Goal: Task Accomplishment & Management: Complete application form

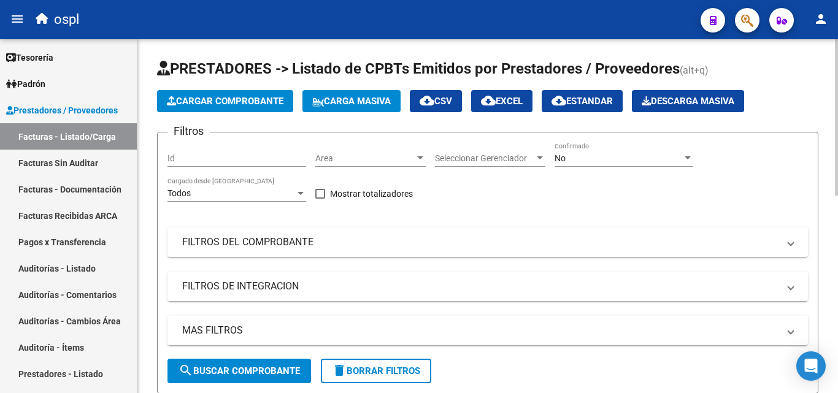
click at [491, 152] on div "Seleccionar Gerenciador Seleccionar Gerenciador" at bounding box center [490, 154] width 110 height 25
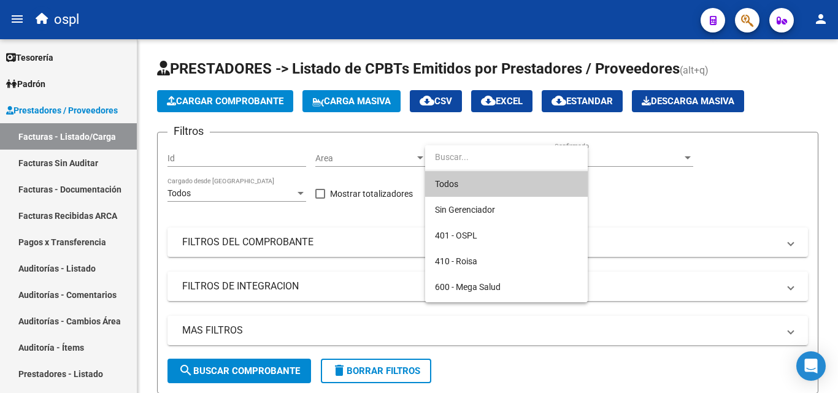
click at [662, 166] on div at bounding box center [419, 196] width 838 height 393
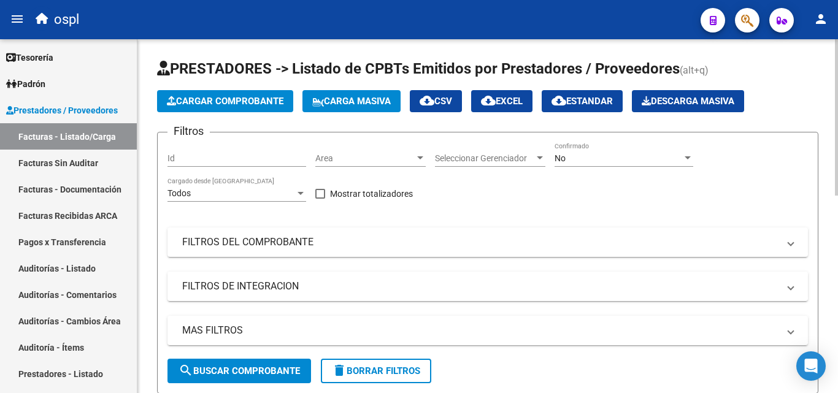
click at [662, 159] on div "No" at bounding box center [619, 158] width 128 height 10
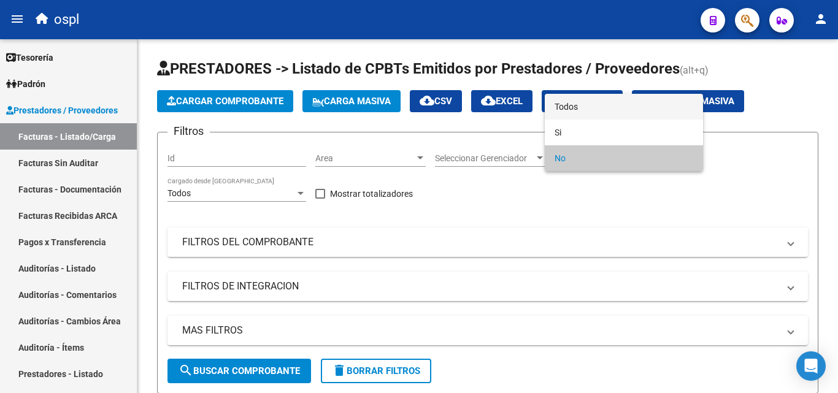
click at [611, 104] on span "Todos" at bounding box center [624, 107] width 139 height 26
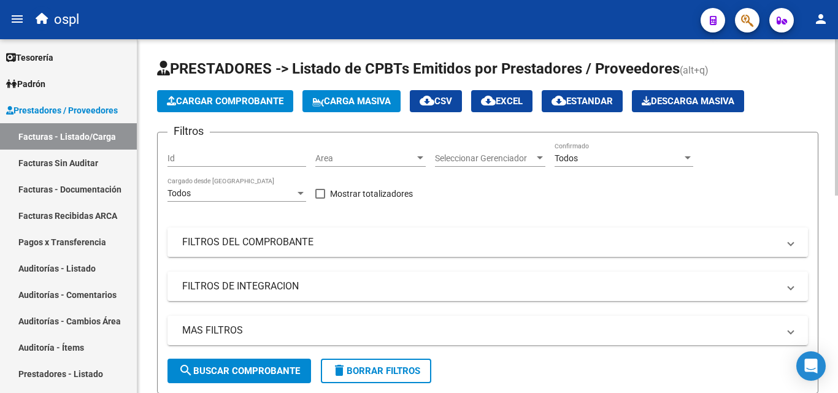
click at [292, 234] on mat-expansion-panel-header "FILTROS DEL COMPROBANTE" at bounding box center [488, 242] width 641 height 29
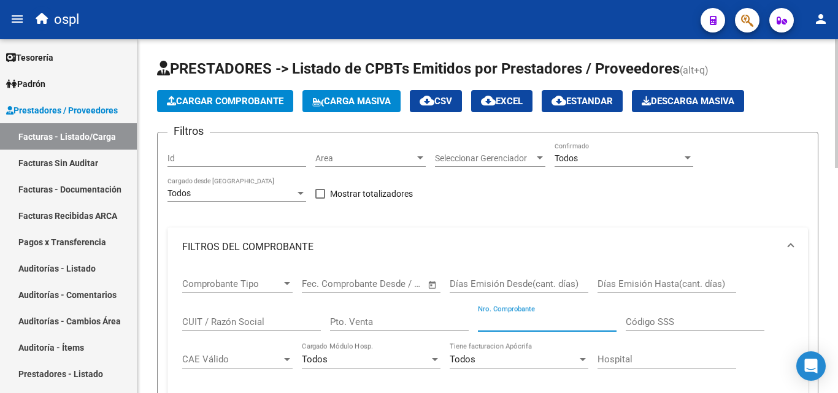
click at [491, 317] on input "Nro. Comprobante" at bounding box center [547, 322] width 139 height 11
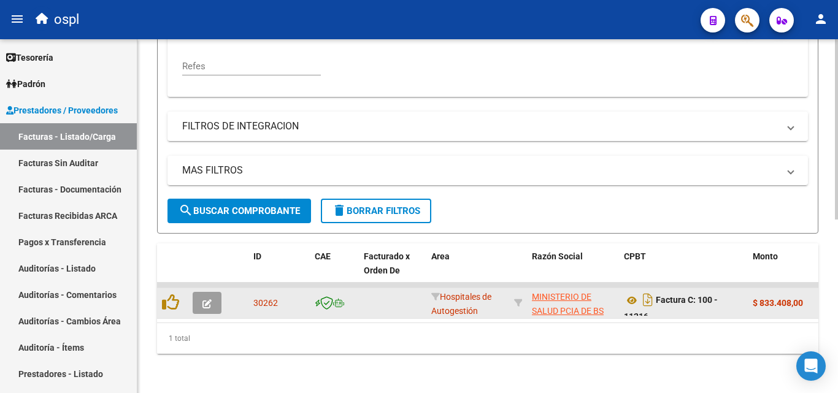
scroll to position [277, 0]
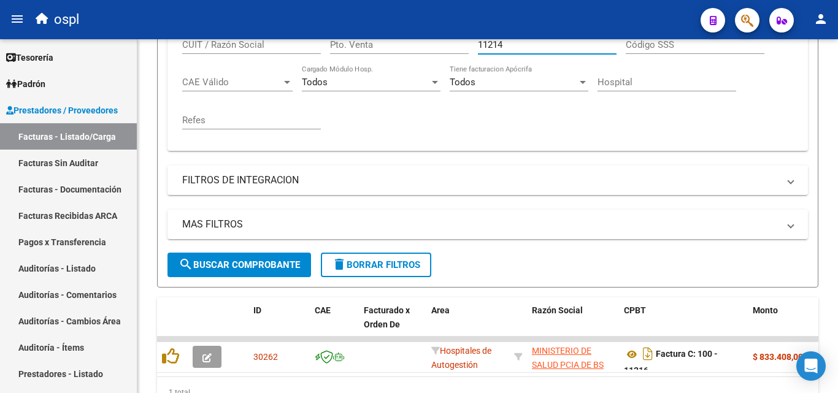
type input "11214"
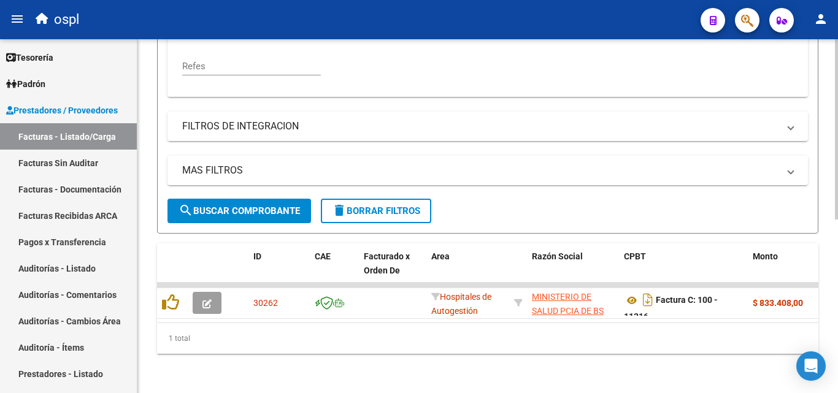
scroll to position [341, 0]
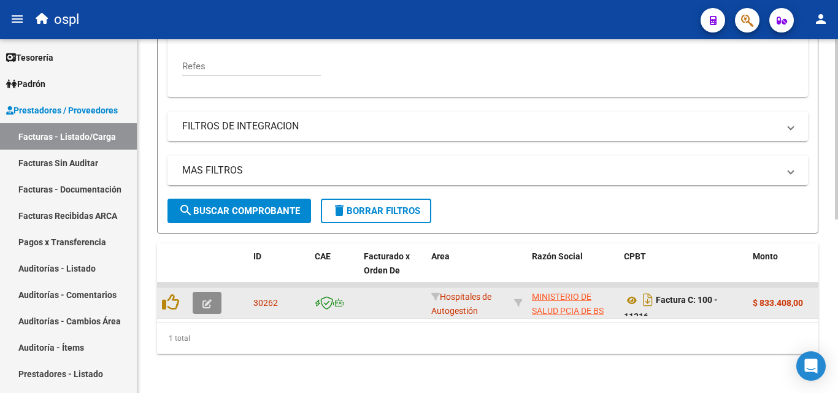
click at [204, 299] on icon "button" at bounding box center [207, 303] width 9 height 9
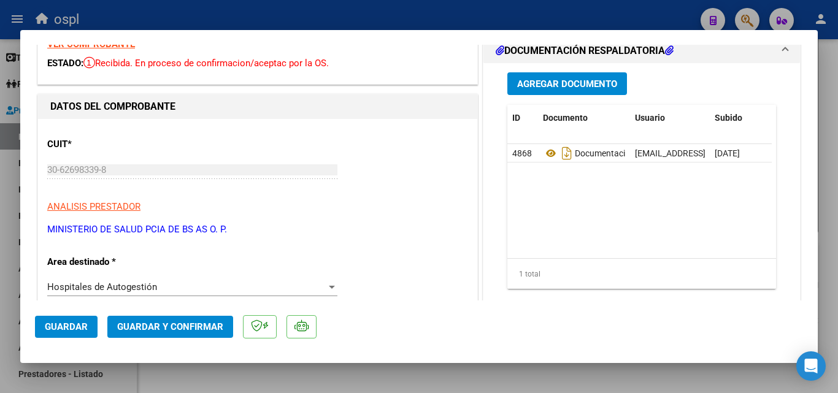
scroll to position [123, 0]
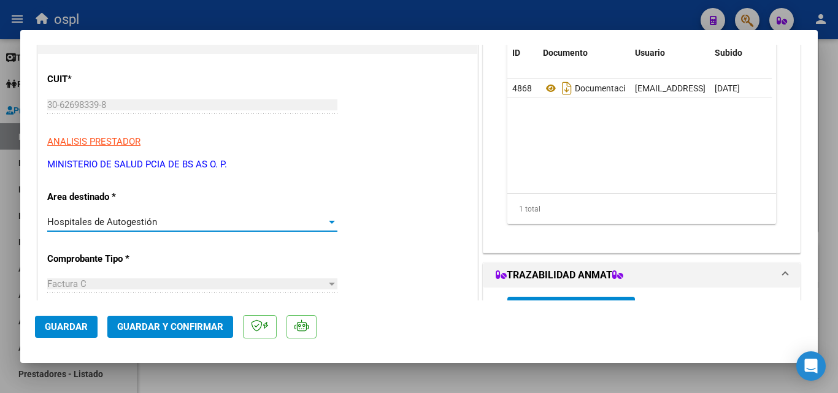
click at [241, 218] on div "Hospitales de Autogestión" at bounding box center [186, 222] width 279 height 11
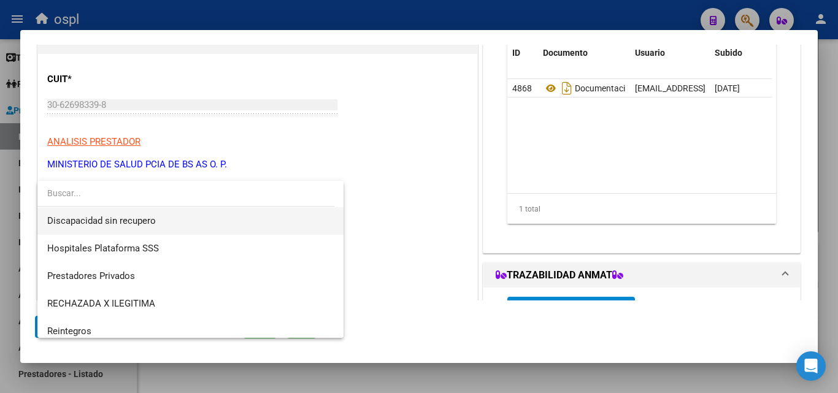
scroll to position [174, 0]
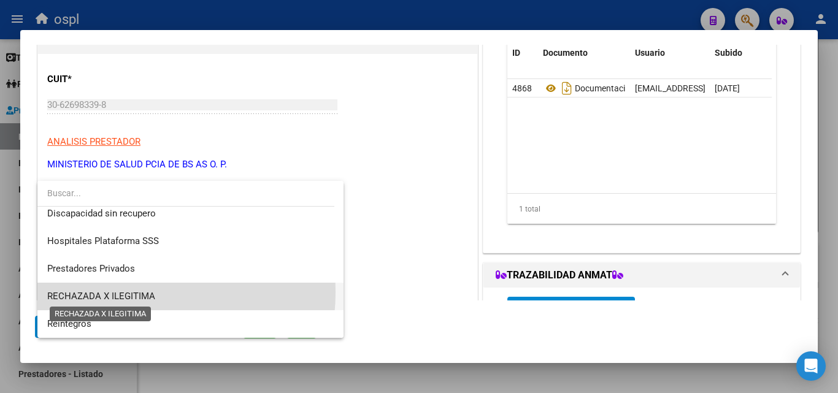
click at [115, 292] on span "RECHAZADA X ILEGITIMA" at bounding box center [101, 296] width 108 height 11
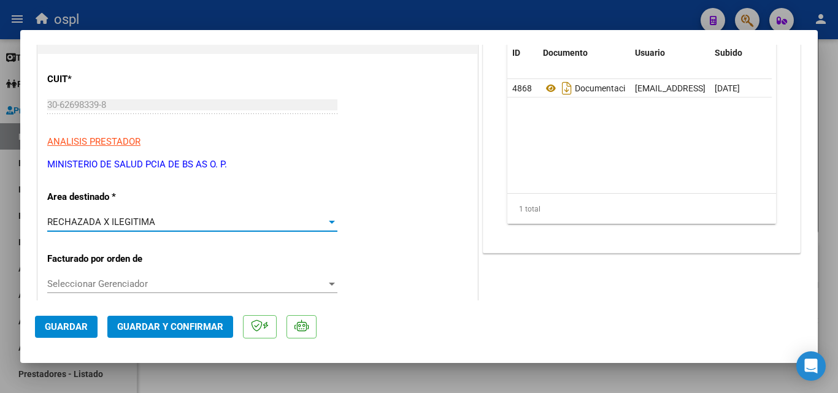
click at [189, 331] on span "Guardar y Confirmar" at bounding box center [170, 327] width 106 height 11
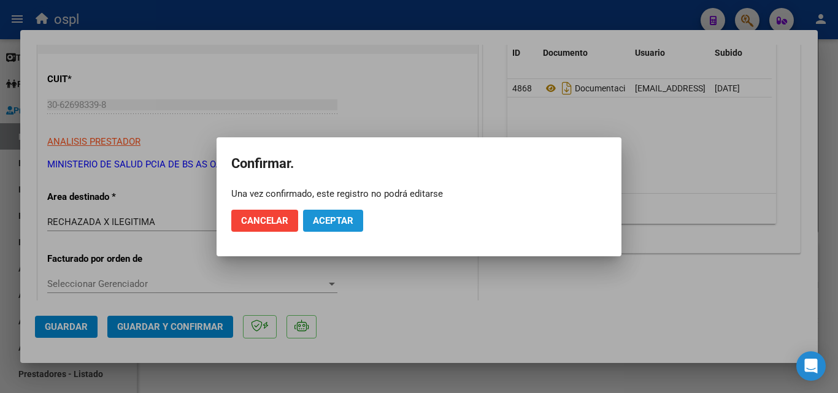
click at [331, 219] on span "Aceptar" at bounding box center [333, 220] width 41 height 11
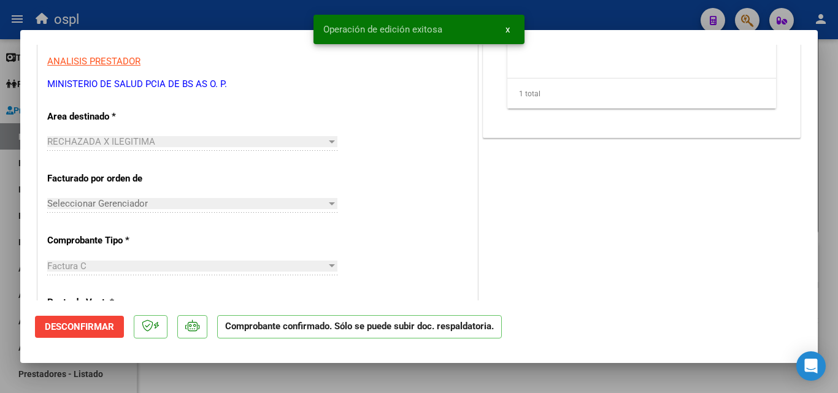
scroll to position [61, 0]
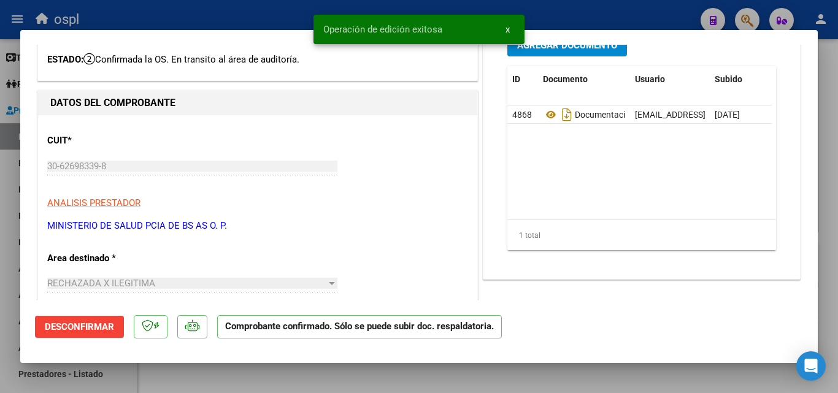
click at [0, 179] on div at bounding box center [419, 196] width 838 height 393
type input "$ 0,00"
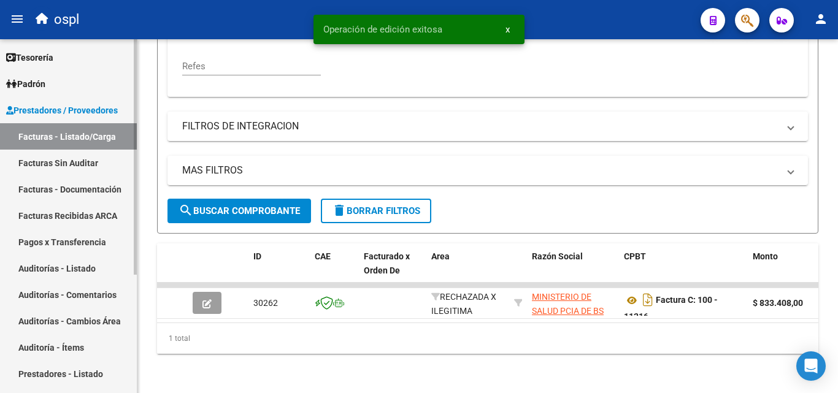
click at [34, 165] on link "Facturas Sin Auditar" at bounding box center [68, 163] width 137 height 26
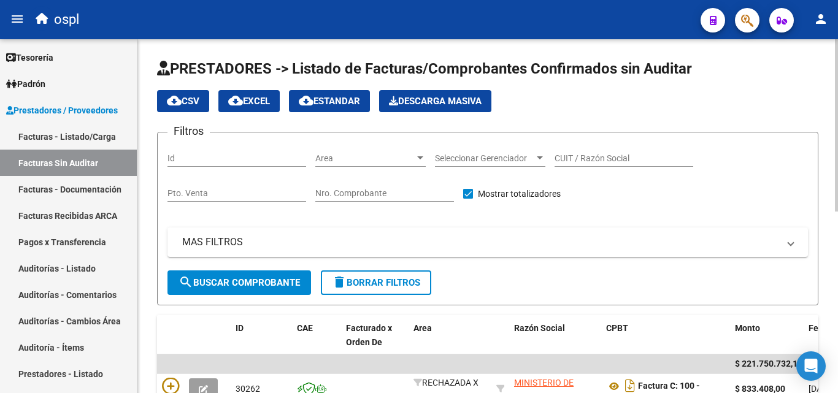
click at [391, 201] on div "Nro. Comprobante" at bounding box center [384, 189] width 139 height 25
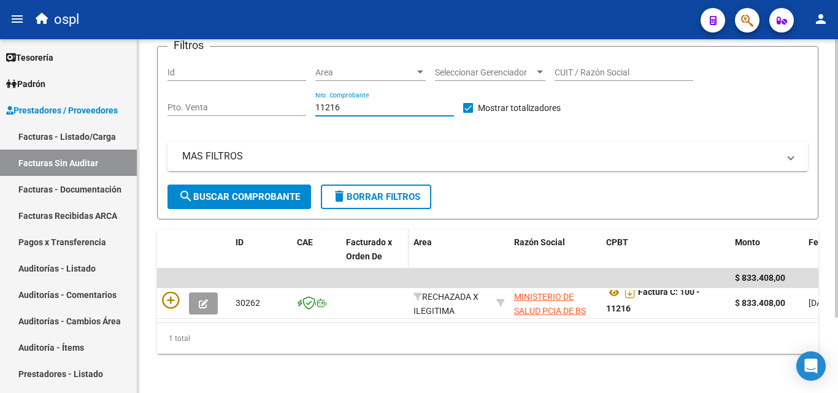
scroll to position [96, 0]
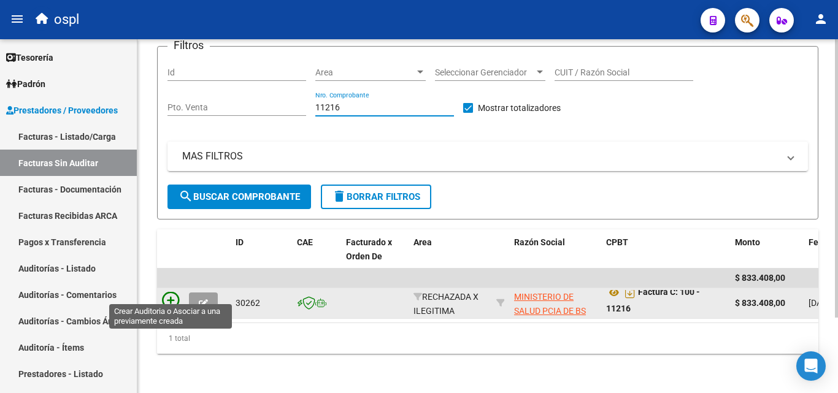
type input "11216"
click at [164, 292] on icon at bounding box center [170, 300] width 17 height 17
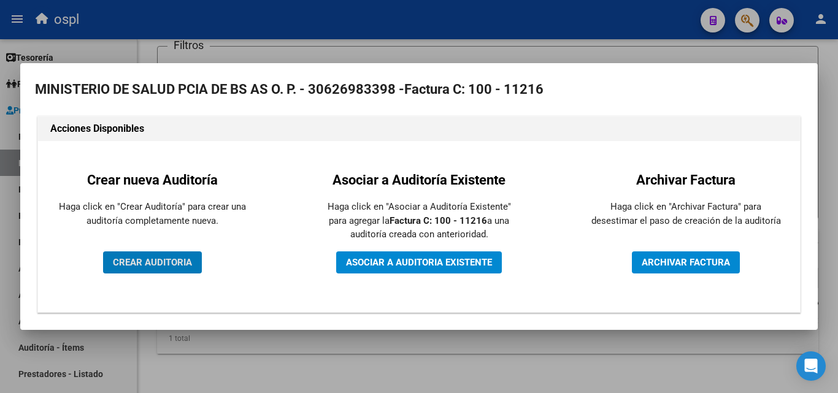
click at [179, 252] on button "CREAR AUDITORIA" at bounding box center [152, 263] width 99 height 22
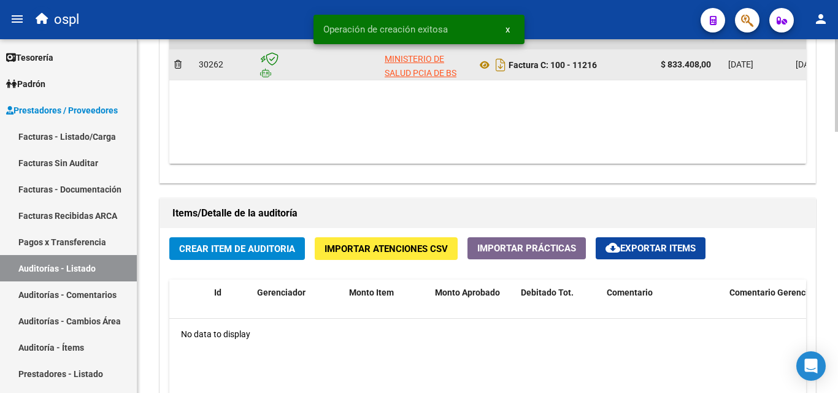
scroll to position [736, 0]
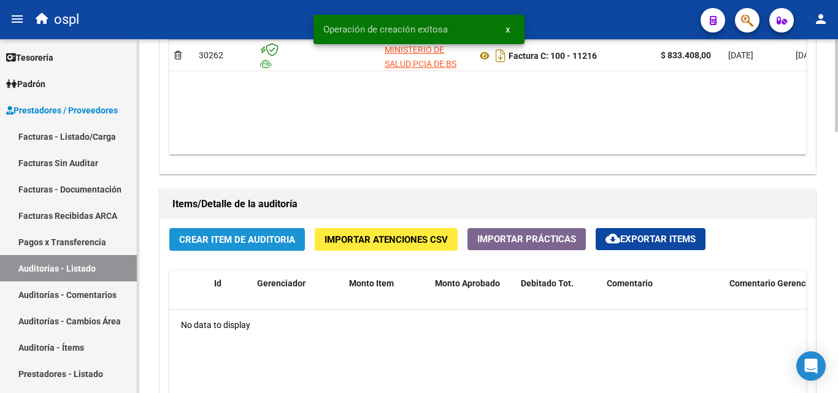
click at [222, 242] on span "Crear Item de Auditoria" at bounding box center [237, 239] width 116 height 11
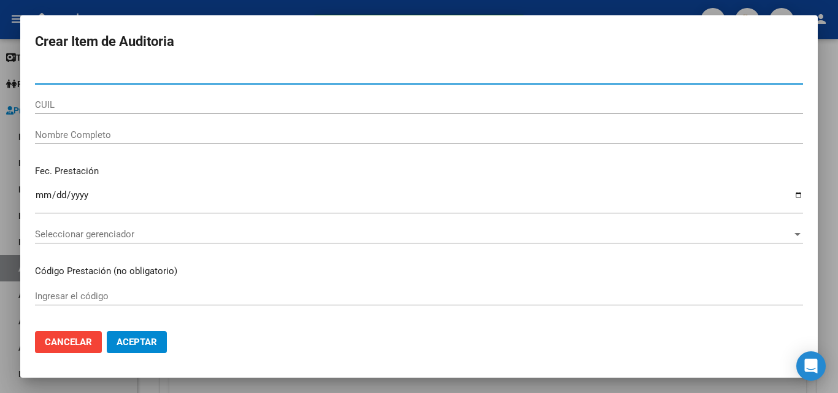
click at [118, 134] on input "Nombre Completo" at bounding box center [419, 134] width 768 height 11
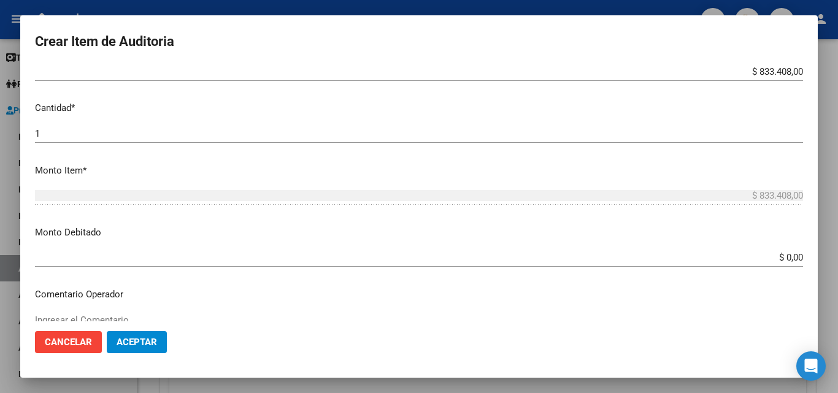
scroll to position [307, 0]
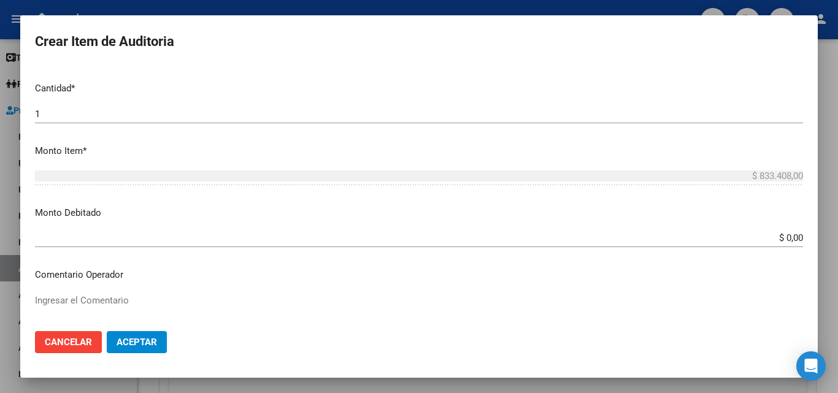
type input "TODOS"
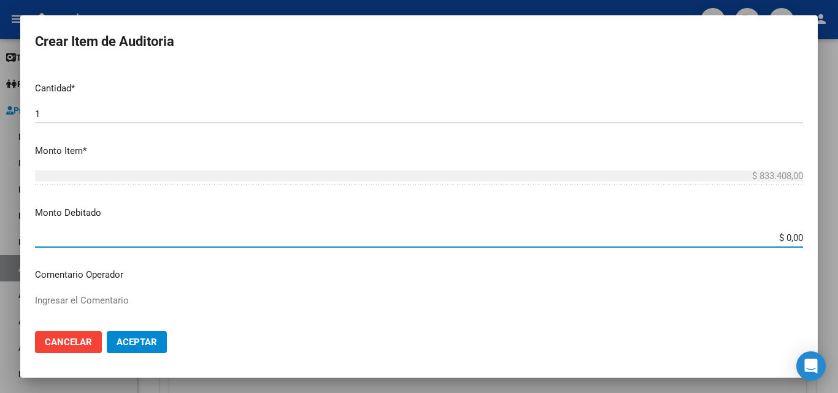
drag, startPoint x: 764, startPoint y: 244, endPoint x: 801, endPoint y: 242, distance: 36.9
click at [801, 242] on app-form-text-field "Monto Debitado $ 0,00 Ingresar el monto" at bounding box center [424, 225] width 778 height 38
type input "$ 833.408,00"
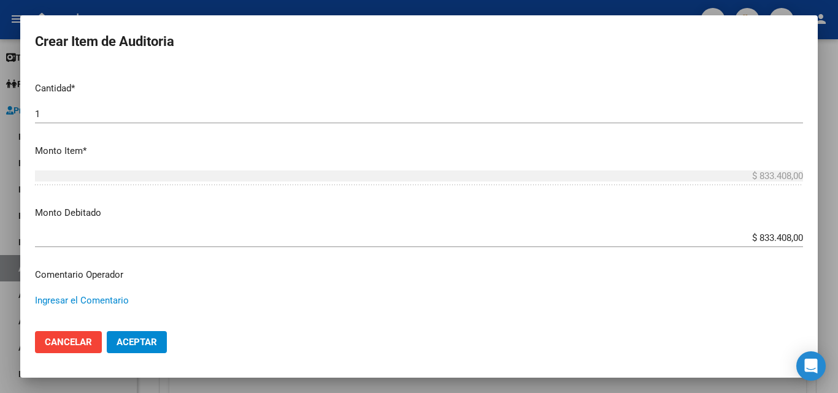
click at [117, 298] on textarea "Ingresar el Comentario" at bounding box center [419, 323] width 768 height 58
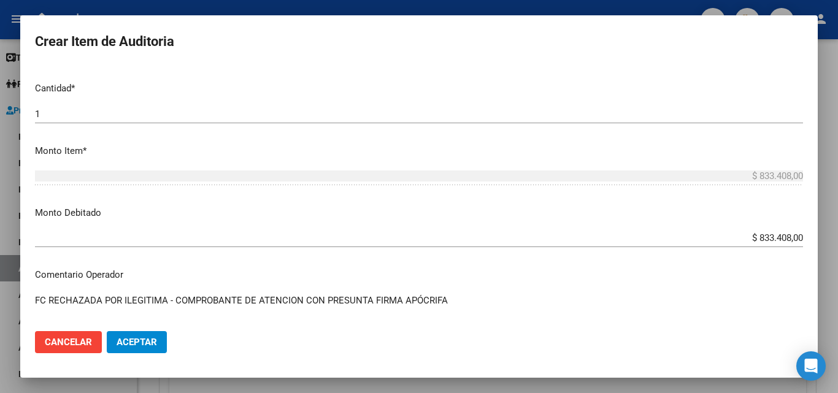
type textarea "FC RECHAZADA POR ILEGITIMA - COMPROBANTE DE ATENCION CON PRESUNTA FIRMA APÓCRIFA"
click at [114, 328] on mat-dialog-actions "Cancelar Aceptar" at bounding box center [419, 343] width 768 height 42
click at [119, 341] on span "Aceptar" at bounding box center [137, 342] width 41 height 11
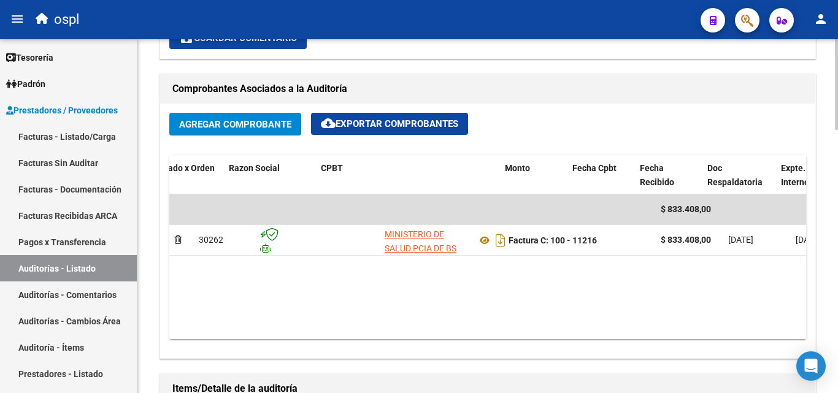
scroll to position [0, 160]
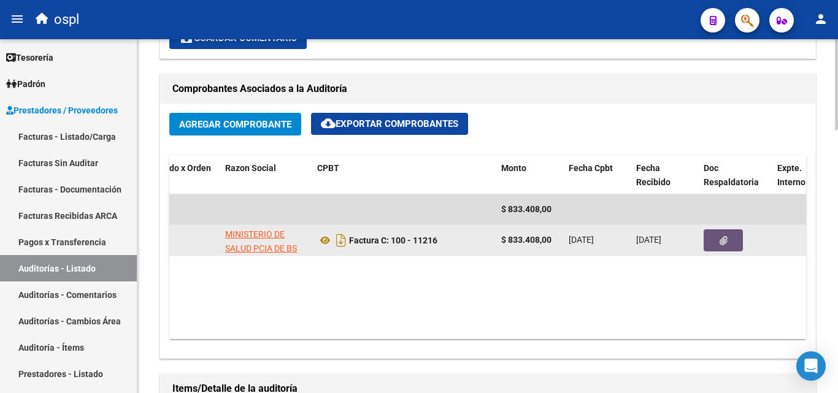
click at [731, 235] on button "button" at bounding box center [723, 241] width 39 height 22
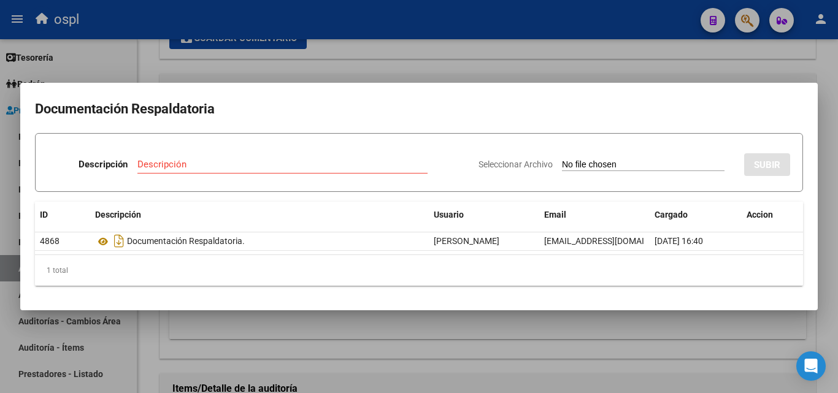
click at [608, 166] on input "Seleccionar Archivo" at bounding box center [643, 166] width 163 height 12
type input "C:\fakepath\RECHAZO X ILEGITIMA - FC 11216.pdf"
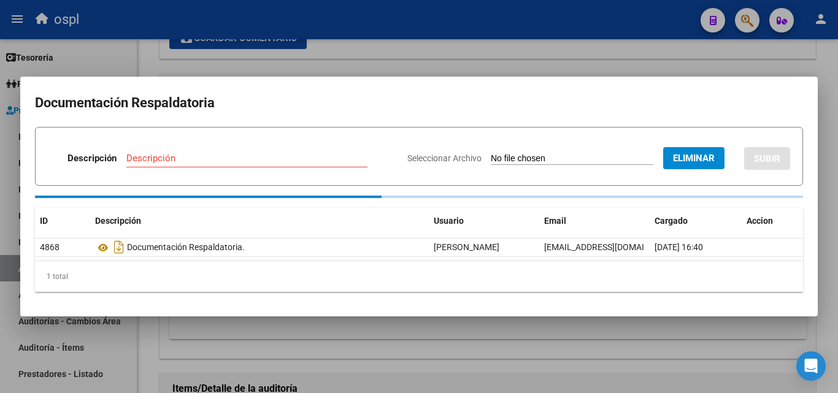
click at [220, 157] on div "Descripción" at bounding box center [246, 158] width 241 height 18
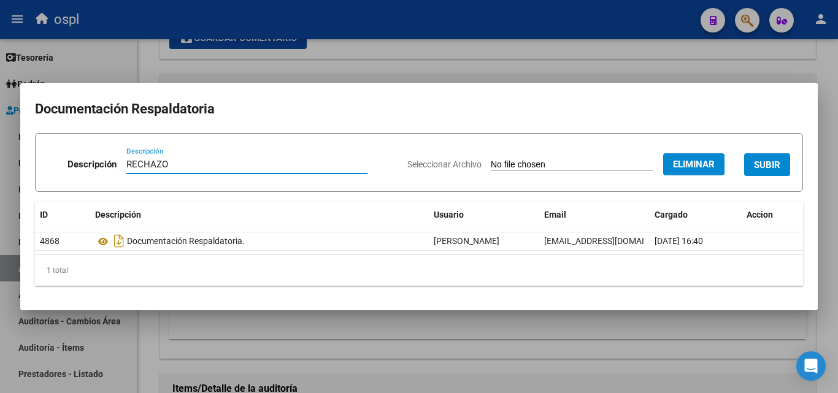
type input "RECHAZO"
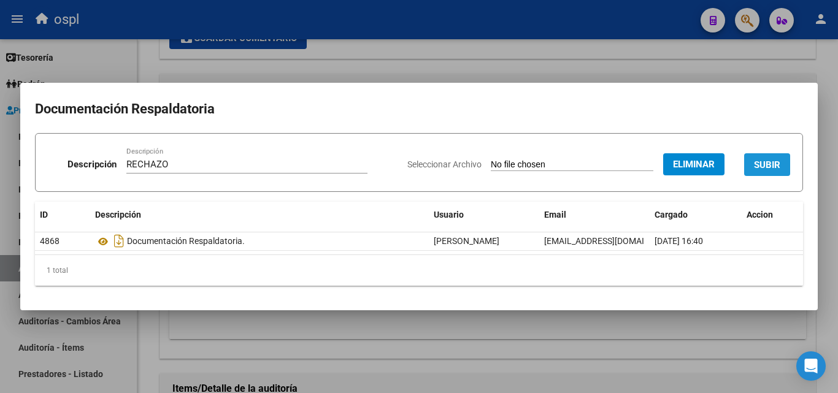
click at [765, 164] on span "SUBIR" at bounding box center [767, 165] width 26 height 11
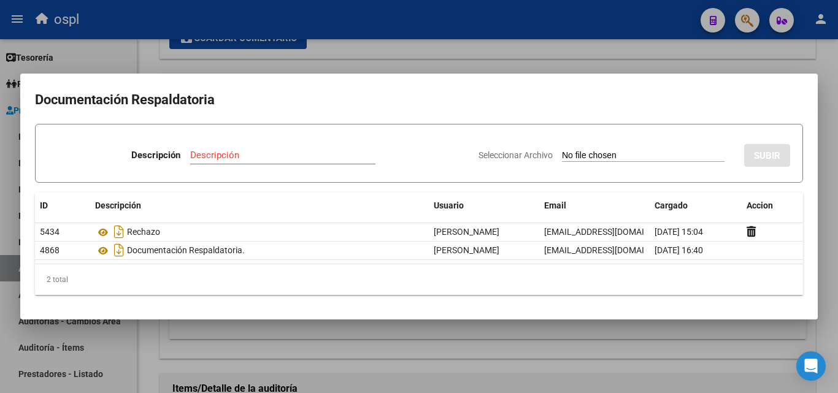
click at [667, 354] on div at bounding box center [419, 196] width 838 height 393
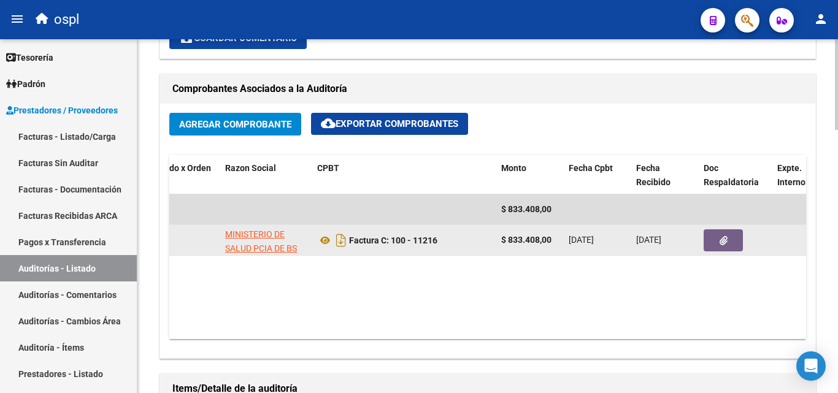
click at [731, 239] on button "button" at bounding box center [723, 241] width 39 height 22
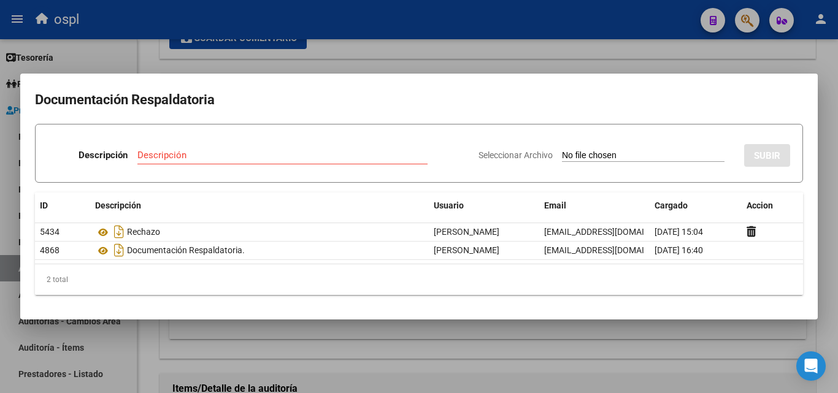
click at [478, 334] on div at bounding box center [419, 196] width 838 height 393
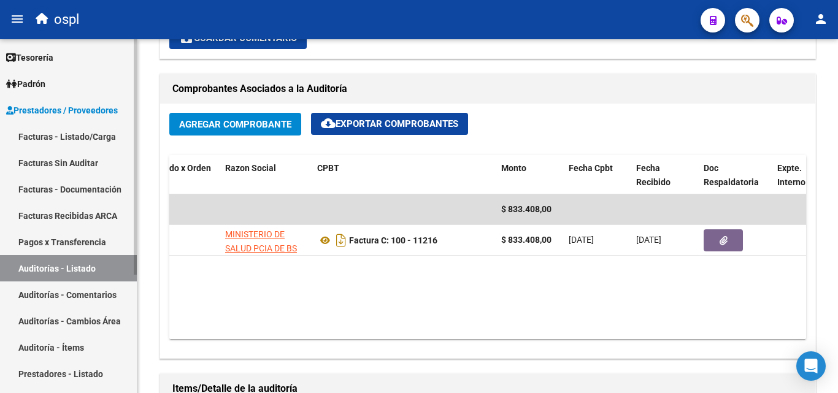
click at [80, 141] on link "Facturas - Listado/Carga" at bounding box center [68, 136] width 137 height 26
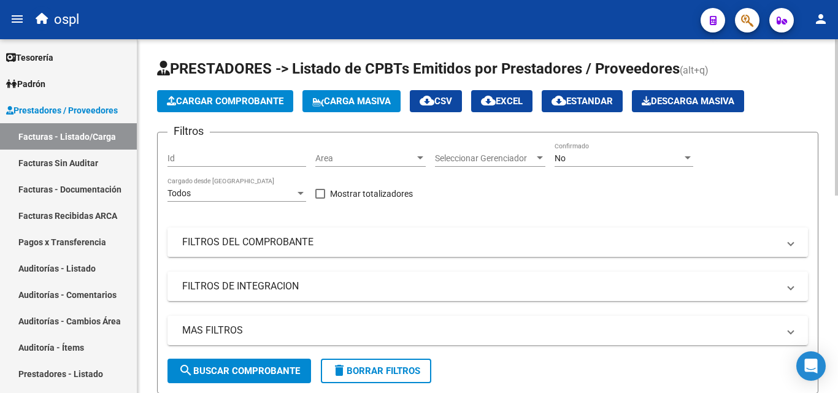
click at [326, 237] on mat-panel-title "FILTROS DEL COMPROBANTE" at bounding box center [480, 243] width 597 height 14
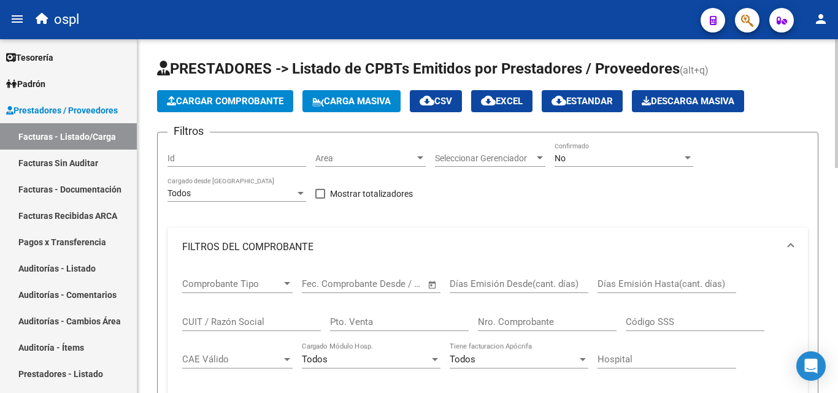
click at [563, 315] on div "Nro. Comprobante" at bounding box center [547, 318] width 139 height 26
click at [561, 332] on div "Nro. Comprobante" at bounding box center [547, 324] width 139 height 38
click at [559, 310] on div "Nro. Comprobante" at bounding box center [547, 318] width 139 height 26
type input "2471"
click at [628, 160] on div "No" at bounding box center [619, 158] width 128 height 10
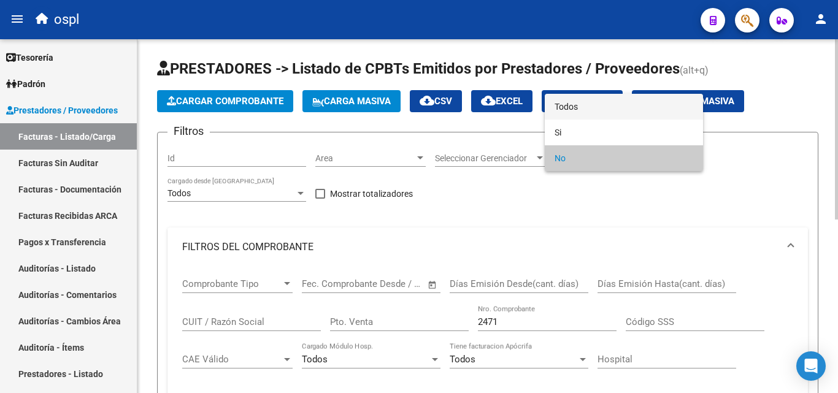
click at [635, 111] on span "Todos" at bounding box center [624, 107] width 139 height 26
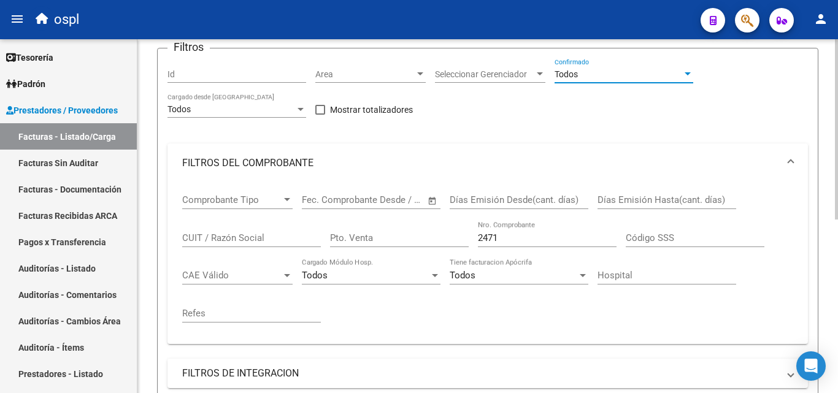
scroll to position [245, 0]
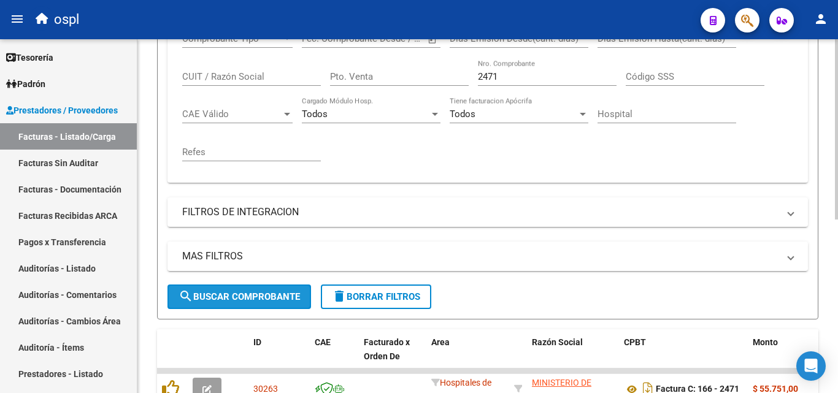
click at [191, 296] on mat-icon "search" at bounding box center [186, 296] width 15 height 15
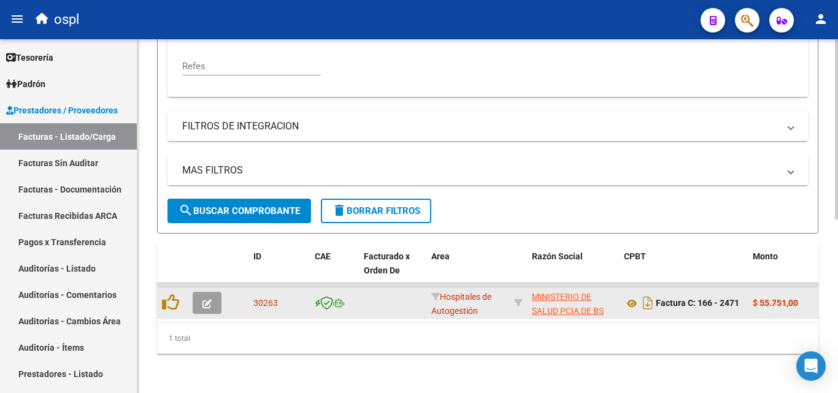
scroll to position [341, 0]
click at [207, 299] on icon "button" at bounding box center [207, 303] width 9 height 9
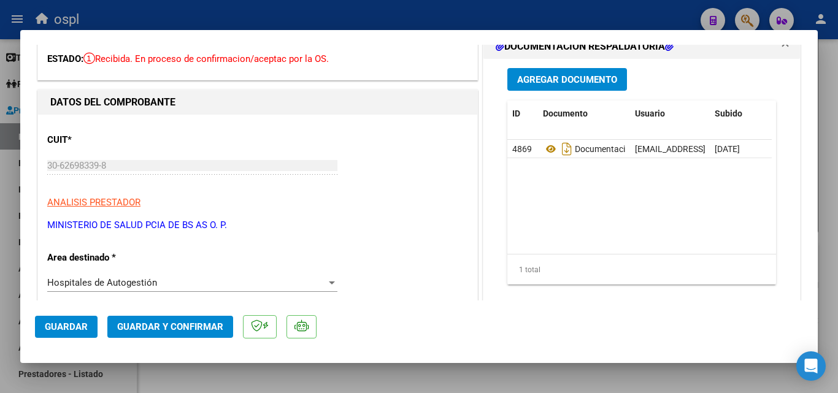
scroll to position [245, 0]
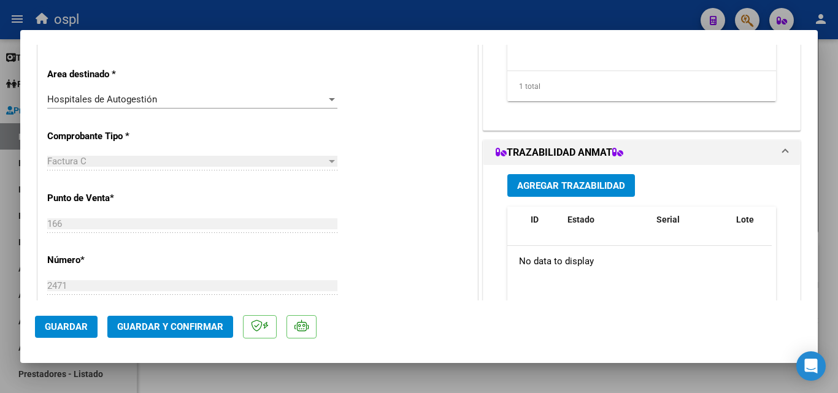
click at [247, 102] on div "Hospitales de Autogestión" at bounding box center [186, 99] width 279 height 11
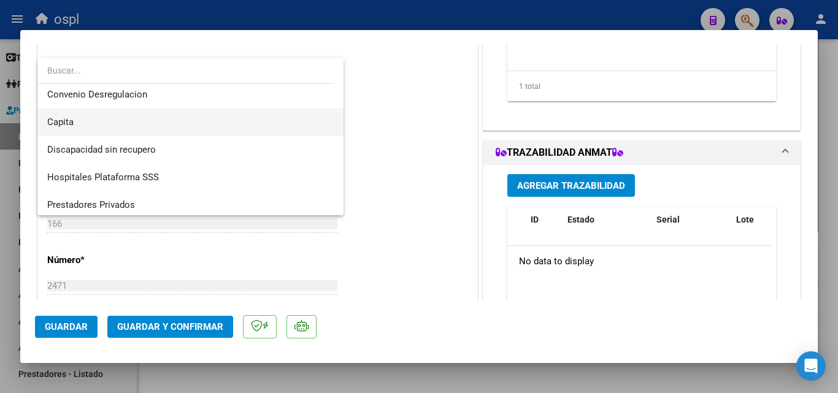
scroll to position [174, 0]
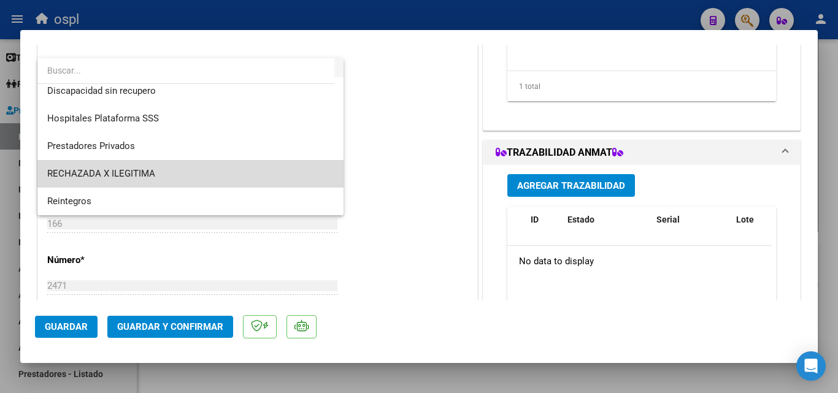
click at [240, 161] on span "RECHAZADA X ILEGITIMA" at bounding box center [190, 174] width 287 height 28
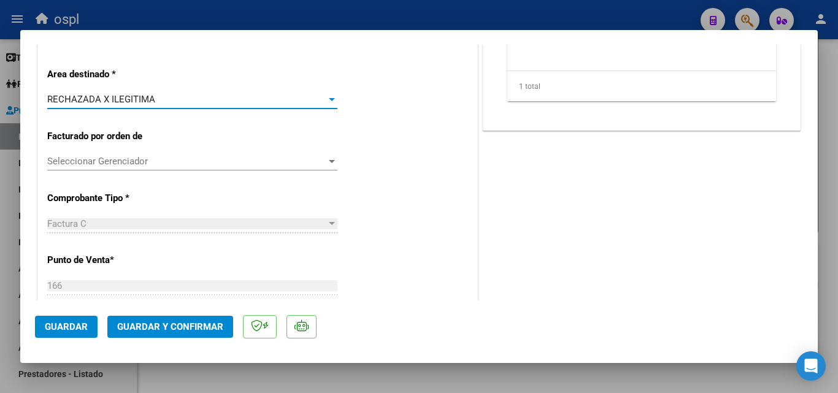
click at [197, 322] on span "Guardar y Confirmar" at bounding box center [170, 327] width 106 height 11
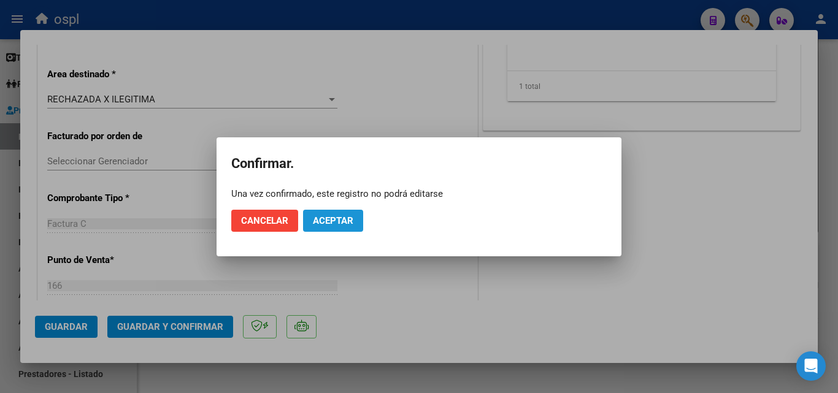
click at [331, 218] on span "Aceptar" at bounding box center [333, 220] width 41 height 11
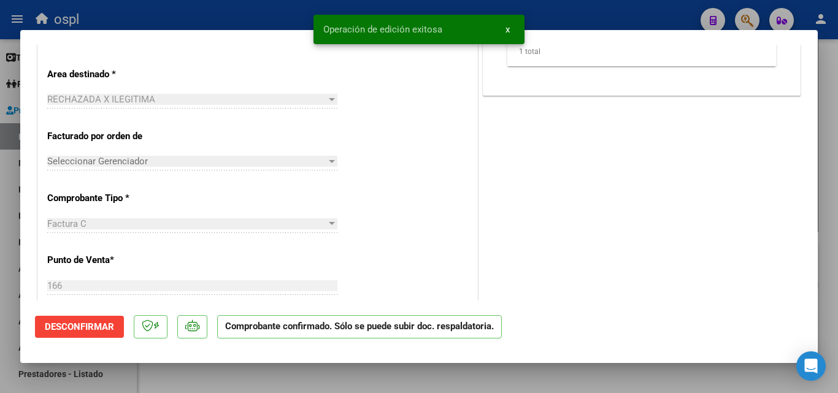
click at [0, 274] on div at bounding box center [419, 196] width 838 height 393
type input "$ 0,00"
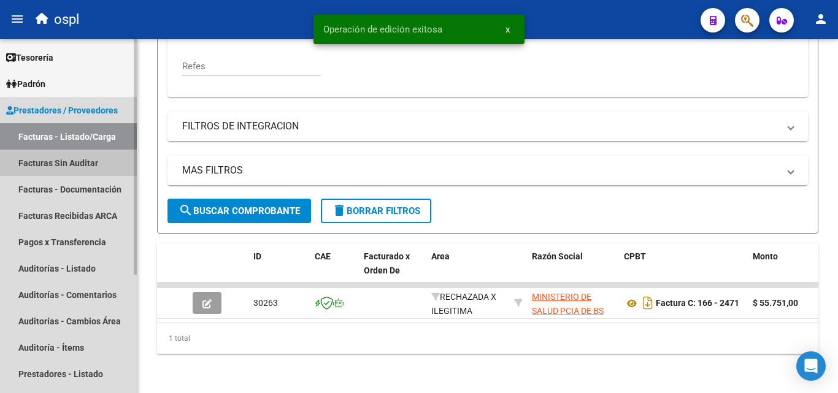
click at [42, 169] on link "Facturas Sin Auditar" at bounding box center [68, 163] width 137 height 26
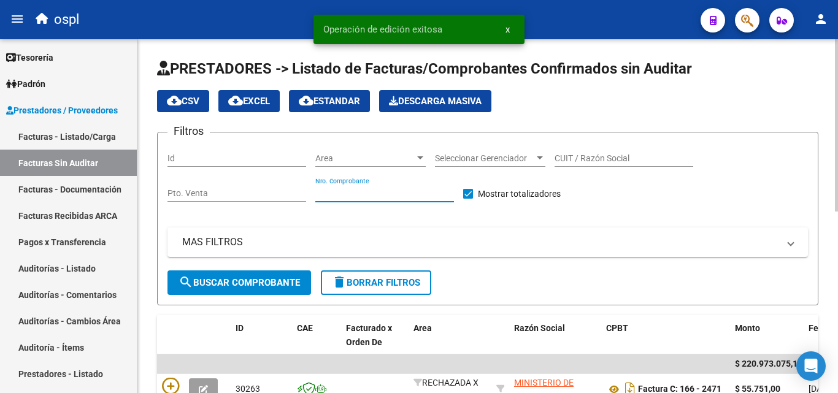
click at [363, 188] on input "Nro. Comprobante" at bounding box center [384, 193] width 139 height 10
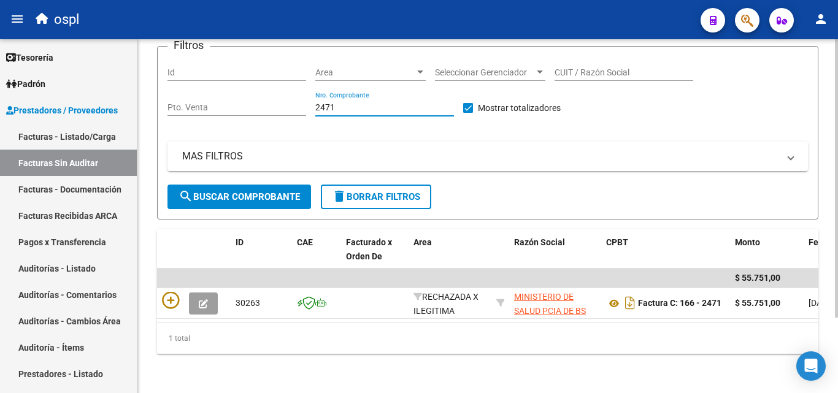
scroll to position [96, 0]
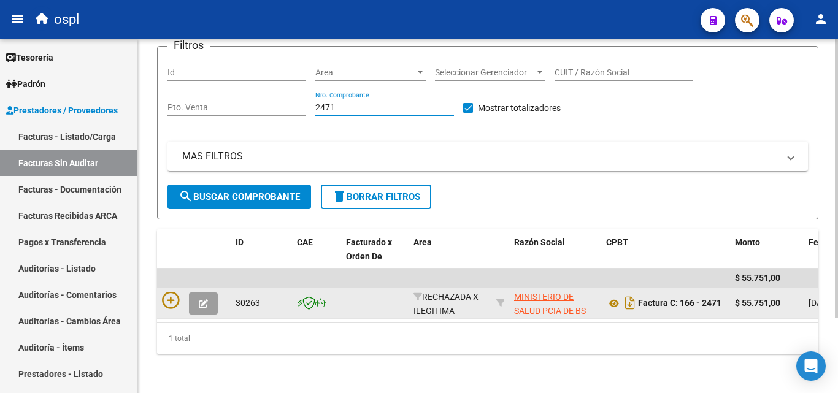
type input "2471"
click at [182, 292] on div at bounding box center [194, 303] width 64 height 23
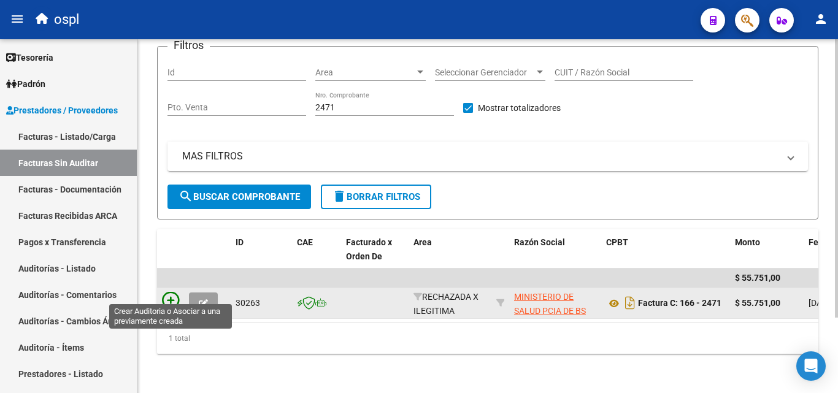
click at [164, 292] on icon at bounding box center [170, 300] width 17 height 17
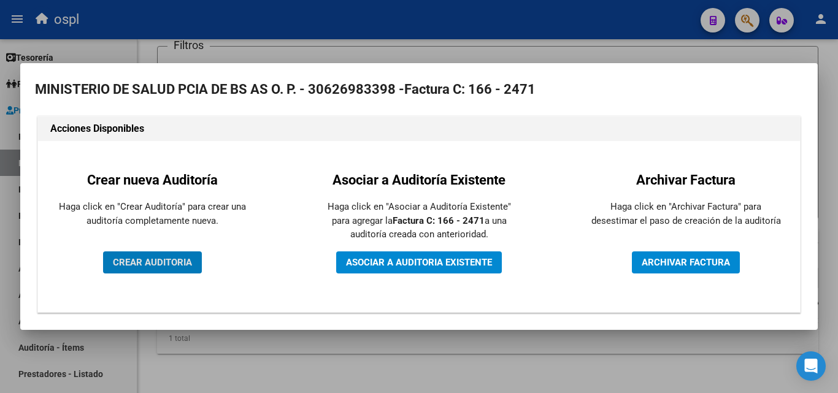
click at [179, 261] on span "CREAR AUDITORIA" at bounding box center [152, 262] width 79 height 11
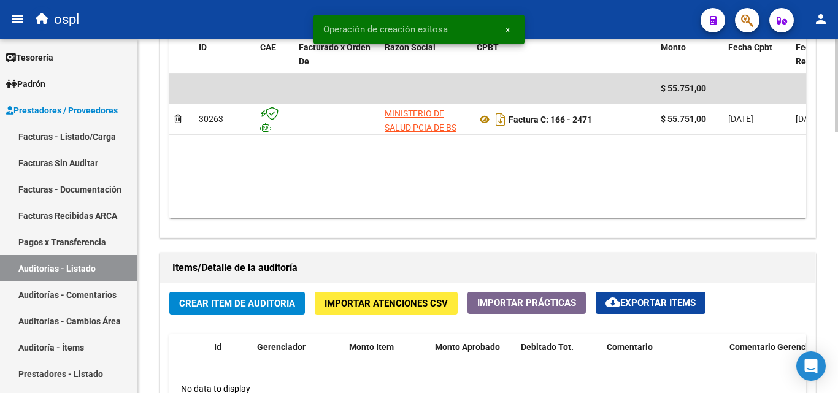
scroll to position [675, 0]
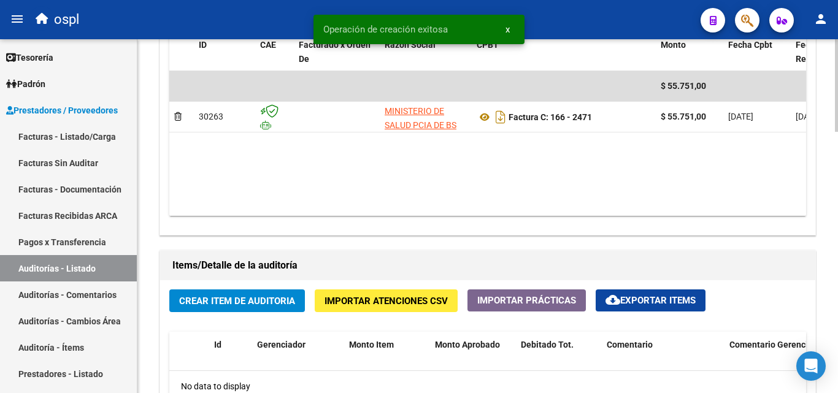
click at [262, 305] on span "Crear Item de Auditoria" at bounding box center [237, 301] width 116 height 11
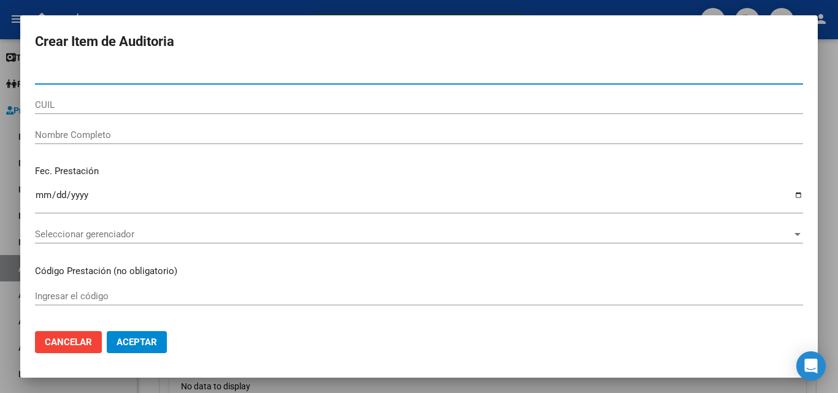
click at [101, 137] on input "Nombre Completo" at bounding box center [419, 134] width 768 height 11
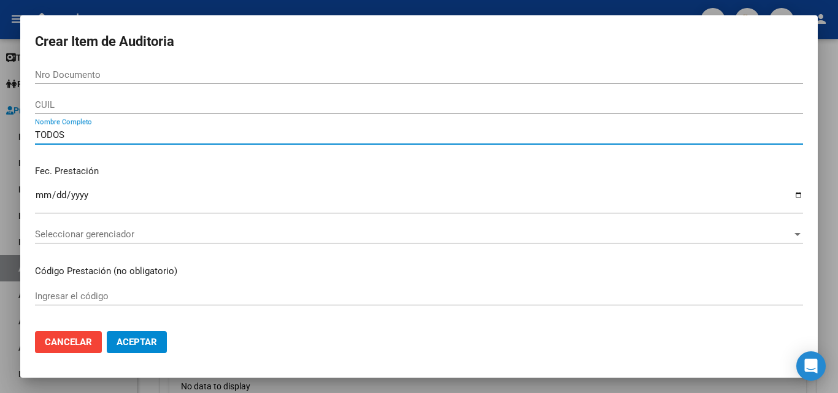
type input "TODOS"
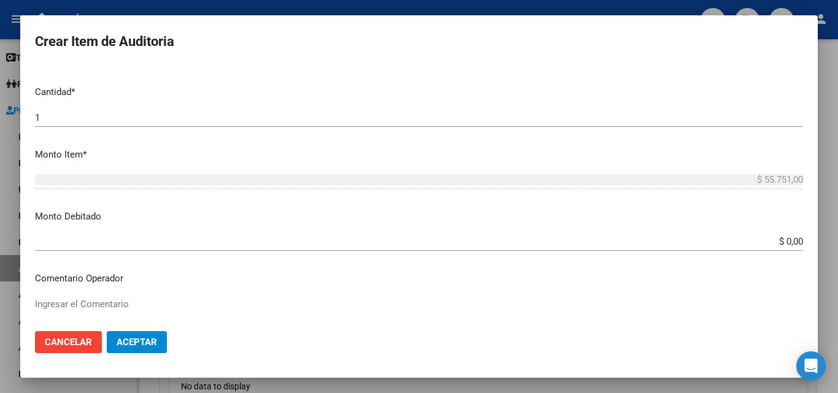
scroll to position [307, 0]
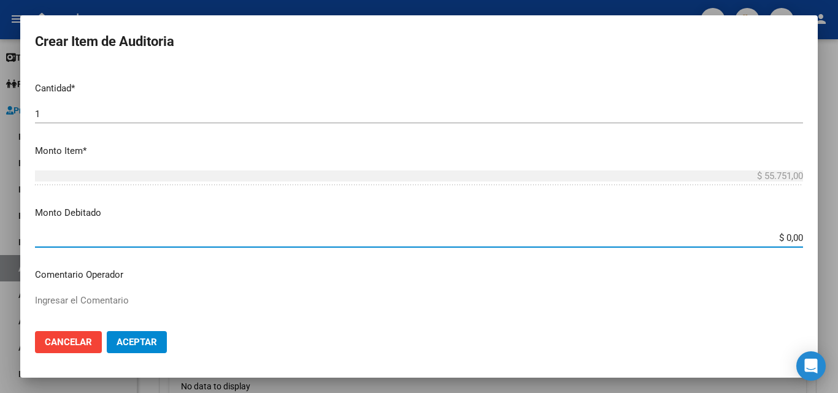
drag, startPoint x: 782, startPoint y: 237, endPoint x: 777, endPoint y: 243, distance: 8.3
click at [813, 241] on mat-dialog-content "Nro Documento CUIL TODOS Nombre Completo Fec. Prestación Ingresar la fecha Sele…" at bounding box center [419, 194] width 798 height 256
drag, startPoint x: 767, startPoint y: 241, endPoint x: 813, endPoint y: 237, distance: 46.2
click at [813, 237] on mat-dialog-content "Nro Documento CUIL TODOS Nombre Completo Fec. Prestación Ingresar la fecha Sele…" at bounding box center [419, 194] width 798 height 256
type input "$ 55.751,00"
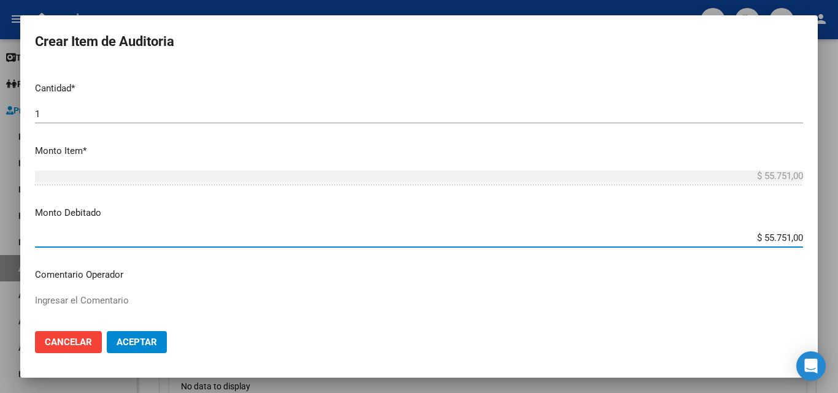
click at [96, 293] on div "Ingresar el Comentario" at bounding box center [419, 323] width 768 height 63
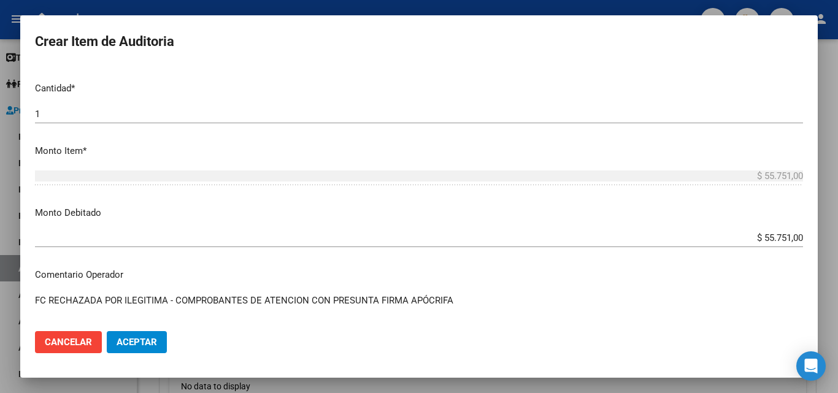
type textarea "FC RECHAZADA POR ILEGITIMA - COMPROBANTES DE ATENCION CON PRESUNTA FIRMA APÓCRI…"
click at [145, 350] on button "Aceptar" at bounding box center [137, 342] width 60 height 22
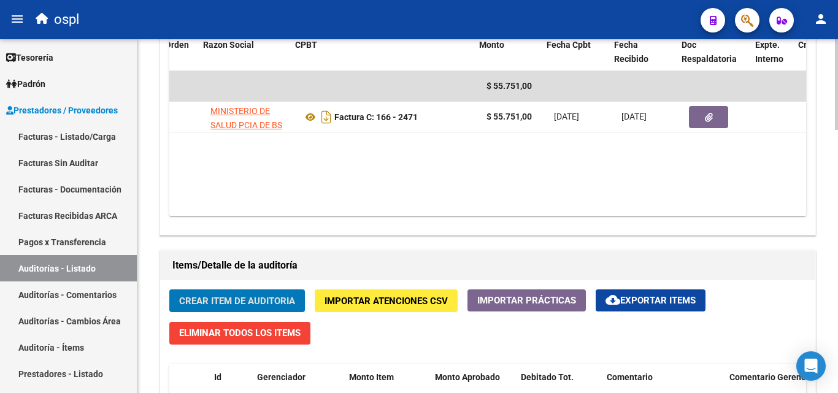
scroll to position [0, 182]
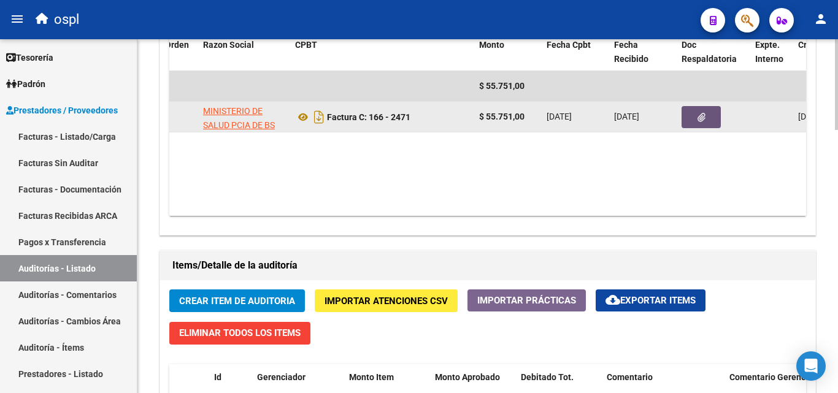
click at [704, 118] on icon "button" at bounding box center [702, 117] width 8 height 9
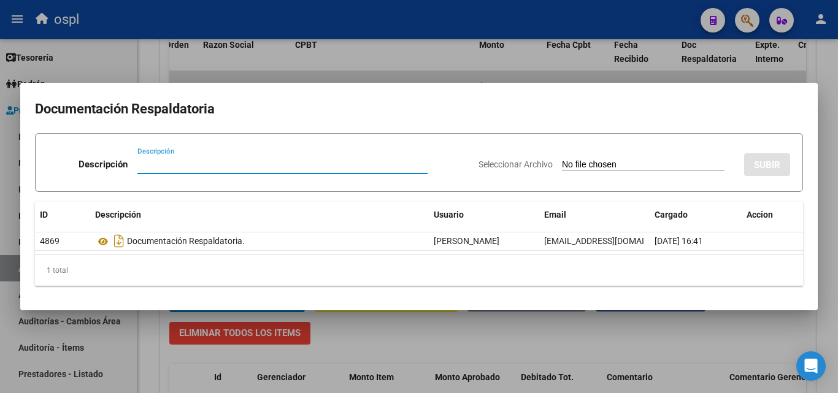
click at [582, 164] on input "Seleccionar Archivo" at bounding box center [643, 166] width 163 height 12
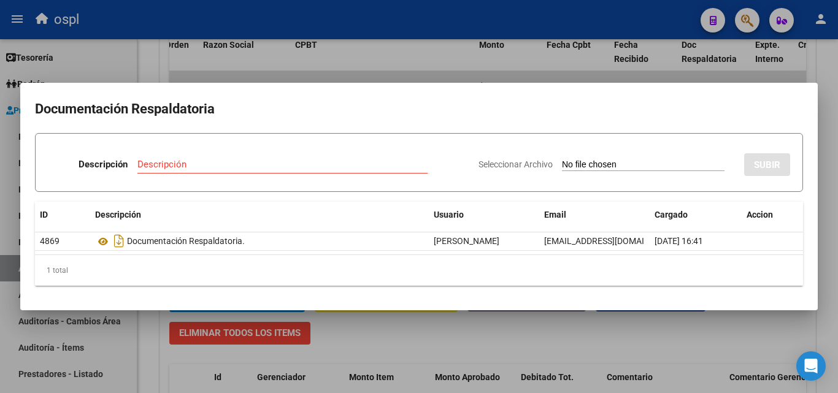
type input "C:\fakepath\RECHAZO X ILEGITIMA -FC 2471.pdf"
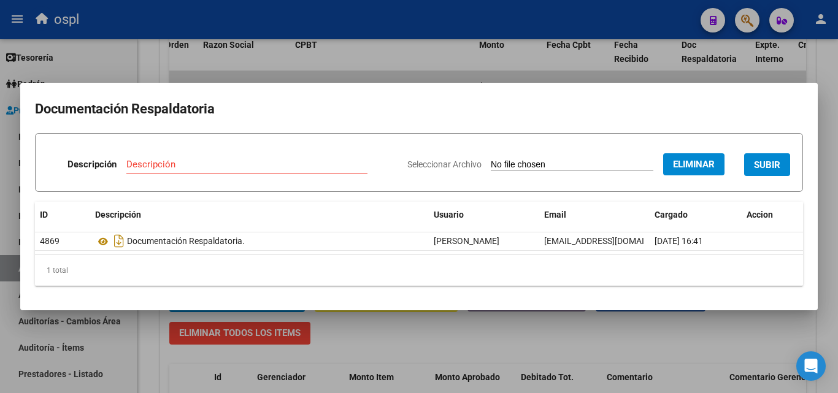
click at [220, 162] on input "Descripción" at bounding box center [246, 164] width 241 height 11
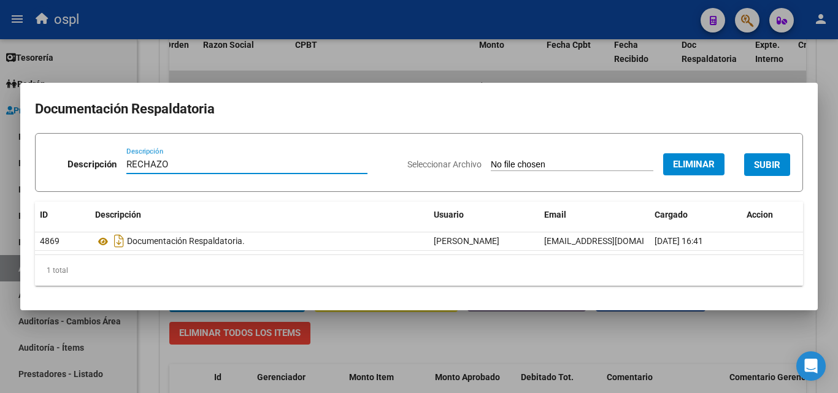
type input "RECHAZO"
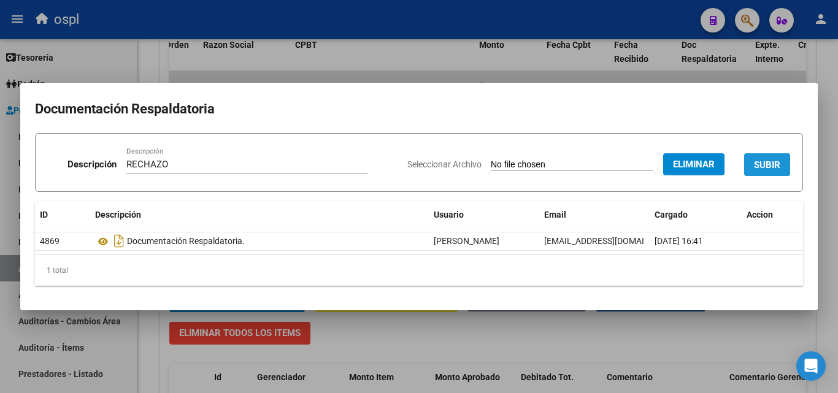
click at [782, 166] on button "SUBIR" at bounding box center [767, 164] width 46 height 23
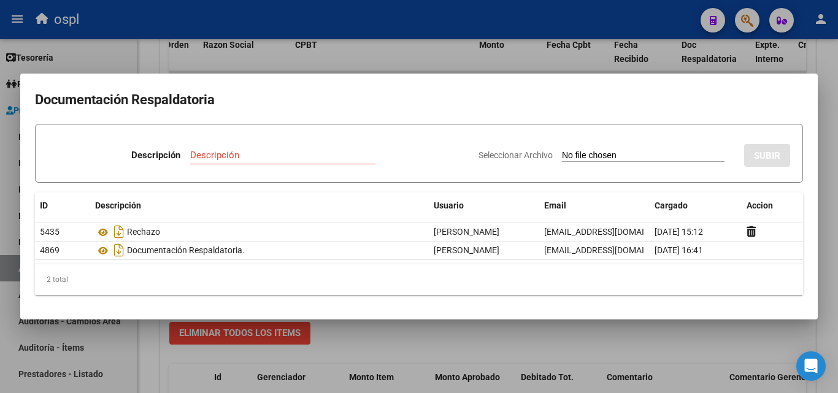
click at [530, 344] on div at bounding box center [419, 196] width 838 height 393
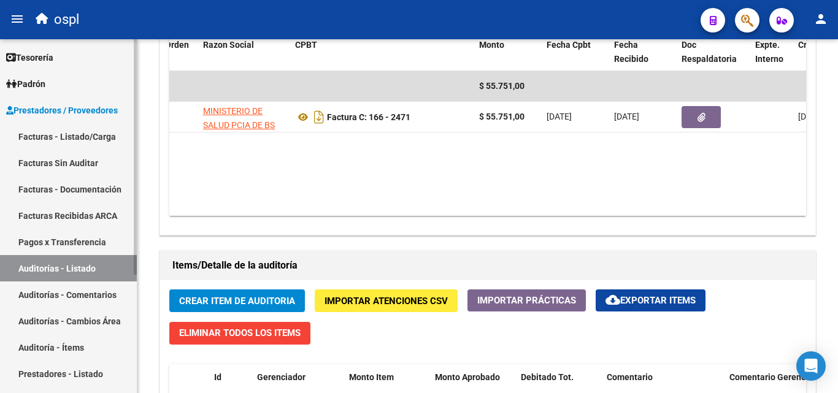
click at [42, 134] on link "Facturas - Listado/Carga" at bounding box center [68, 136] width 137 height 26
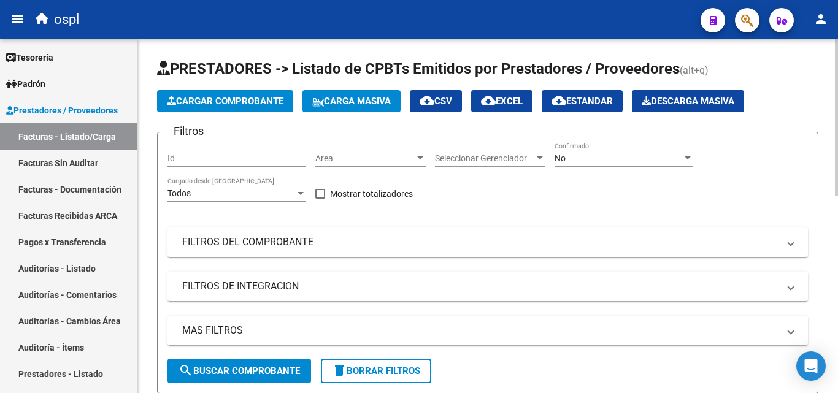
click at [374, 164] on div "Area Area" at bounding box center [370, 154] width 110 height 25
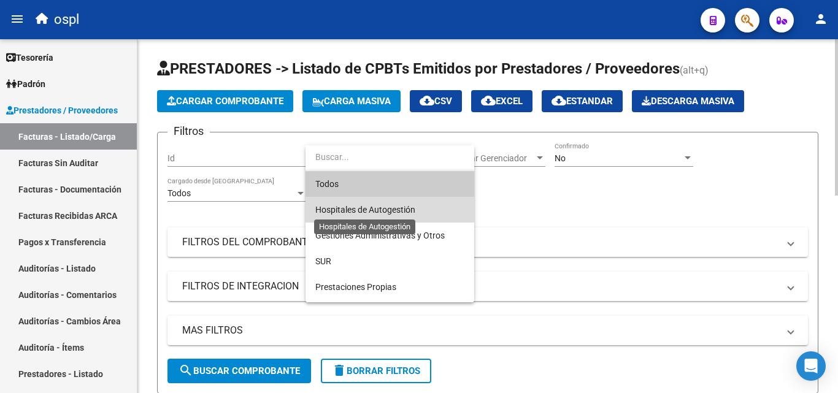
drag, startPoint x: 360, startPoint y: 212, endPoint x: 580, endPoint y: 196, distance: 220.3
click at [360, 212] on span "Hospitales de Autogestión" at bounding box center [365, 210] width 100 height 10
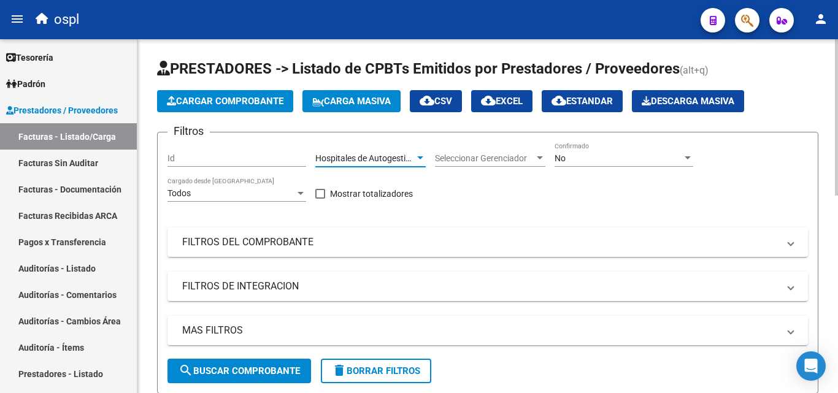
click at [630, 155] on div "No" at bounding box center [619, 158] width 128 height 10
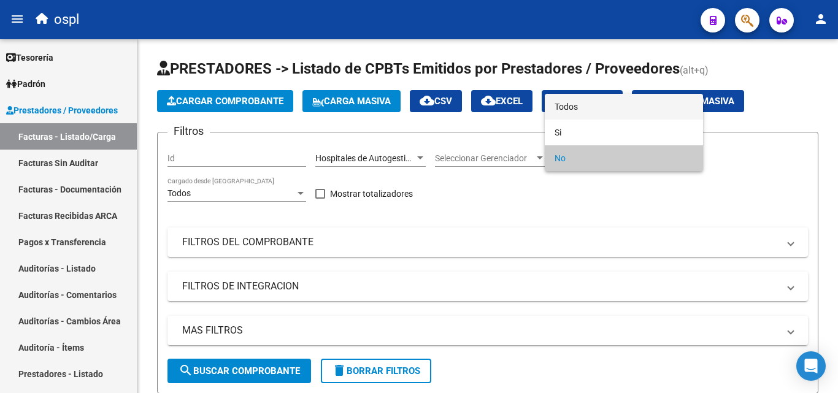
click at [599, 105] on span "Todos" at bounding box center [624, 107] width 139 height 26
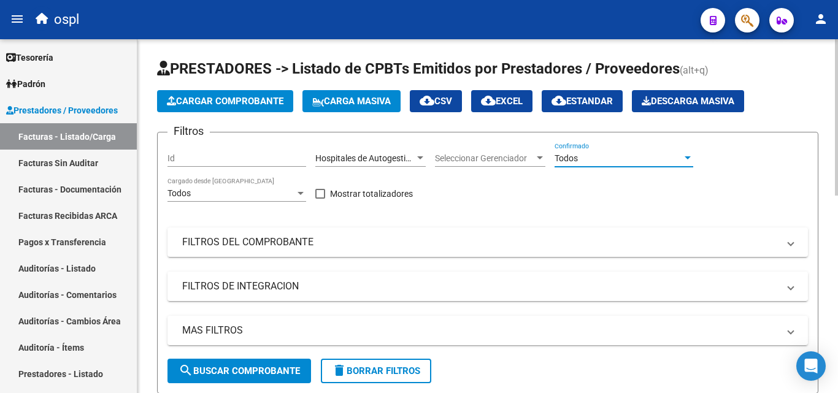
drag, startPoint x: 236, startPoint y: 242, endPoint x: 455, endPoint y: 313, distance: 230.8
click at [236, 242] on mat-panel-title "FILTROS DEL COMPROBANTE" at bounding box center [480, 243] width 597 height 14
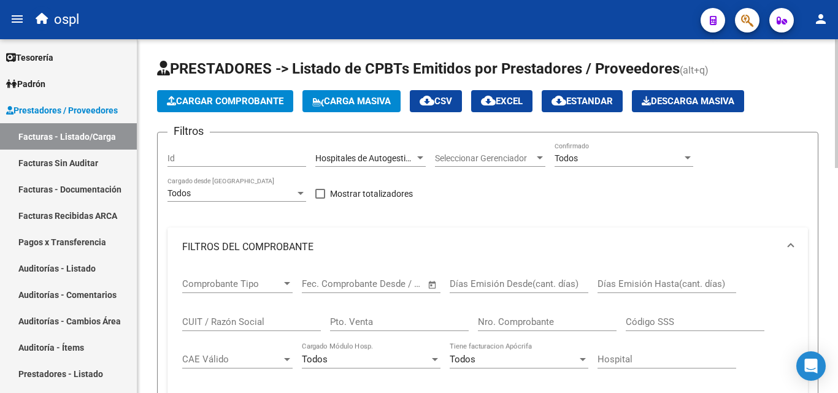
click at [531, 325] on input "Nro. Comprobante" at bounding box center [547, 322] width 139 height 11
click at [520, 328] on div "4835 Nro. Comprobante" at bounding box center [547, 318] width 139 height 26
click at [517, 324] on input "4835" at bounding box center [547, 322] width 139 height 11
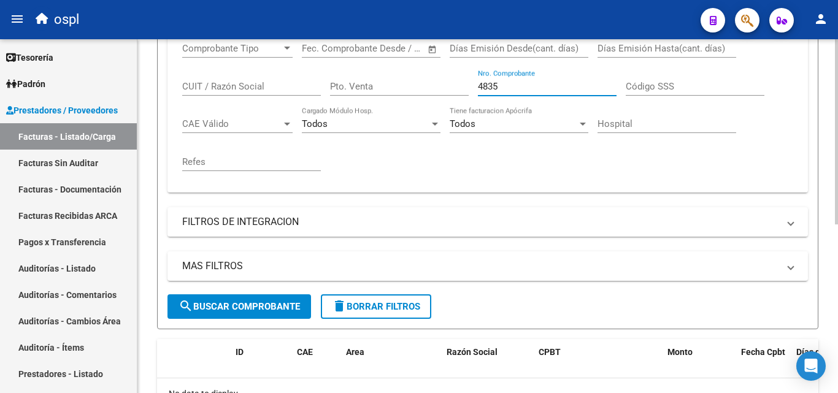
scroll to position [245, 0]
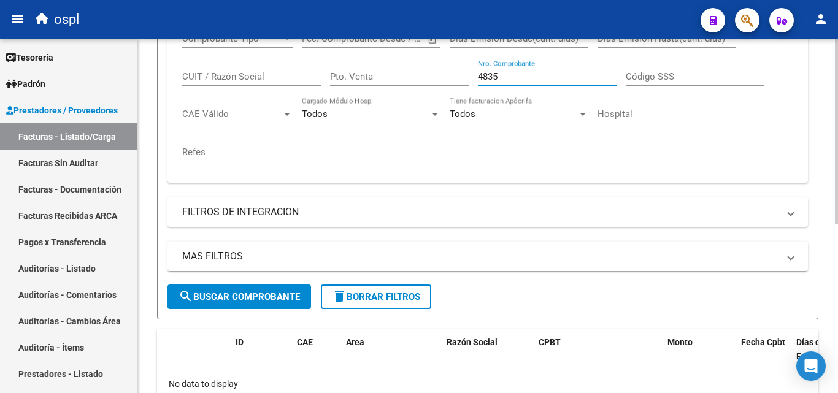
click at [215, 295] on span "search Buscar Comprobante" at bounding box center [240, 297] width 122 height 11
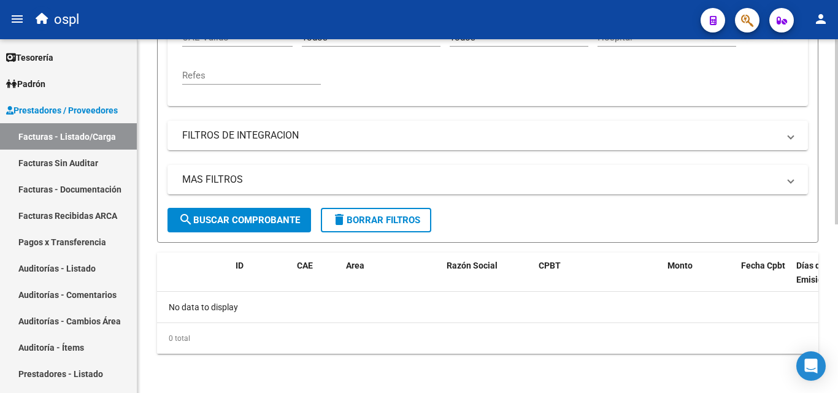
scroll to position [138, 0]
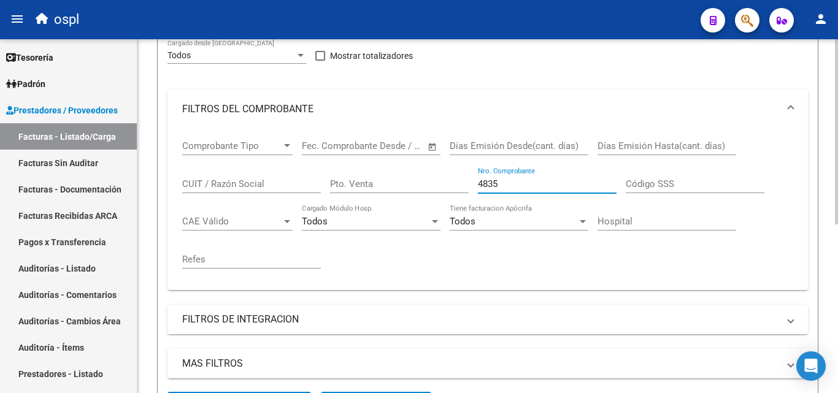
drag, startPoint x: 511, startPoint y: 186, endPoint x: 404, endPoint y: 164, distance: 109.0
click at [406, 164] on div "Comprobante Tipo Comprobante Tipo Start date – End date Fec. Comprobante Desde …" at bounding box center [487, 205] width 611 height 152
type input "5007"
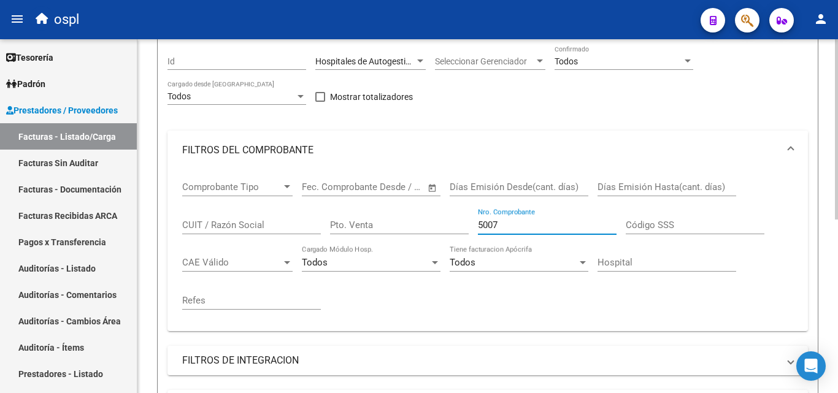
scroll to position [96, 0]
drag, startPoint x: 509, startPoint y: 223, endPoint x: 337, endPoint y: 217, distance: 172.0
click at [337, 217] on div "Comprobante Tipo Comprobante Tipo Start date – End date Fec. Comprobante Desde …" at bounding box center [487, 247] width 611 height 152
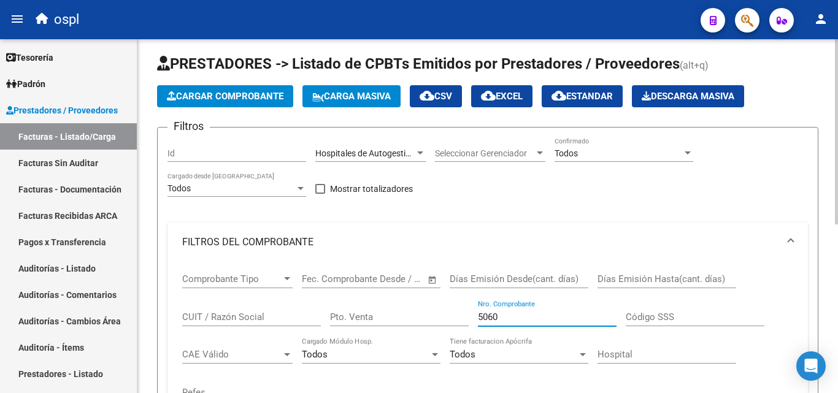
scroll to position [0, 0]
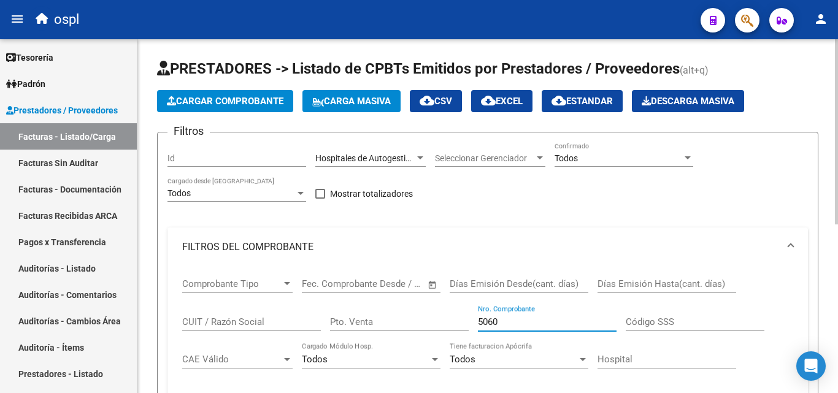
drag, startPoint x: 524, startPoint y: 317, endPoint x: 390, endPoint y: 321, distance: 133.9
click at [390, 321] on div "Comprobante Tipo Comprobante Tipo Start date – End date Fec. Comprobante Desde …" at bounding box center [487, 343] width 611 height 152
type input "5311"
